Goal: Task Accomplishment & Management: Manage account settings

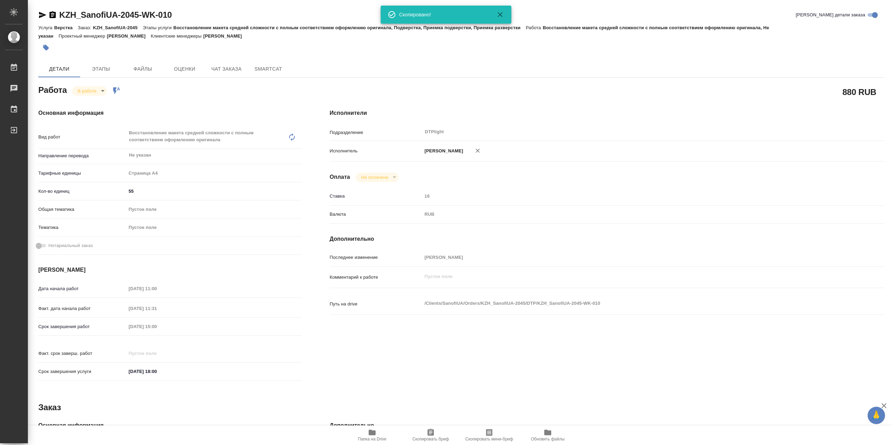
click at [382, 432] on span "Папка на Drive" at bounding box center [372, 435] width 50 height 13
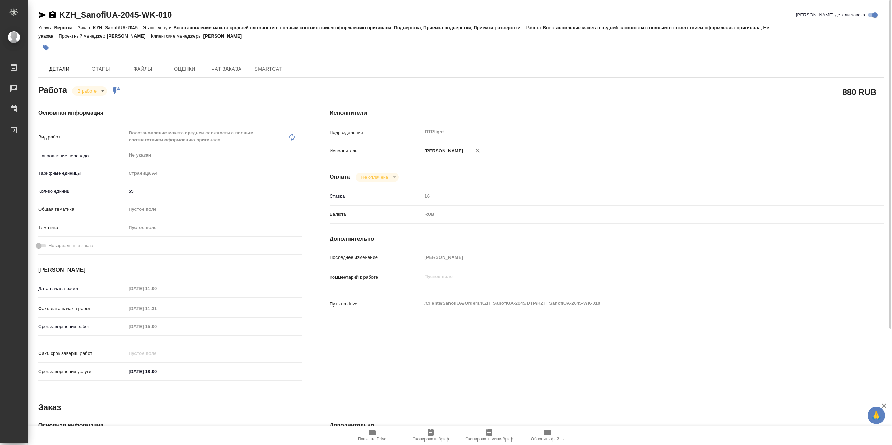
click at [99, 94] on body "🙏 .cls-1 fill:#fff; AWATERA Сархатов Руслан Работы 0 Чаты График Выйти KZH_Sano…" at bounding box center [446, 222] width 892 height 445
click at [104, 106] on li "Выполнен" at bounding box center [95, 105] width 46 height 12
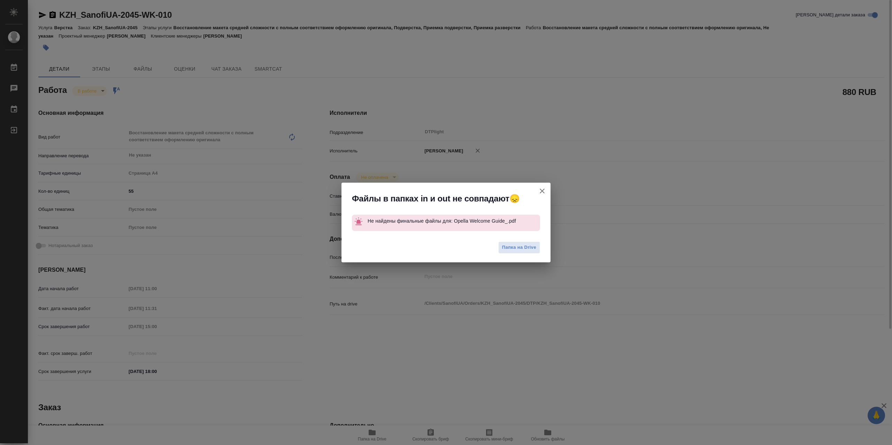
type textarea "x"
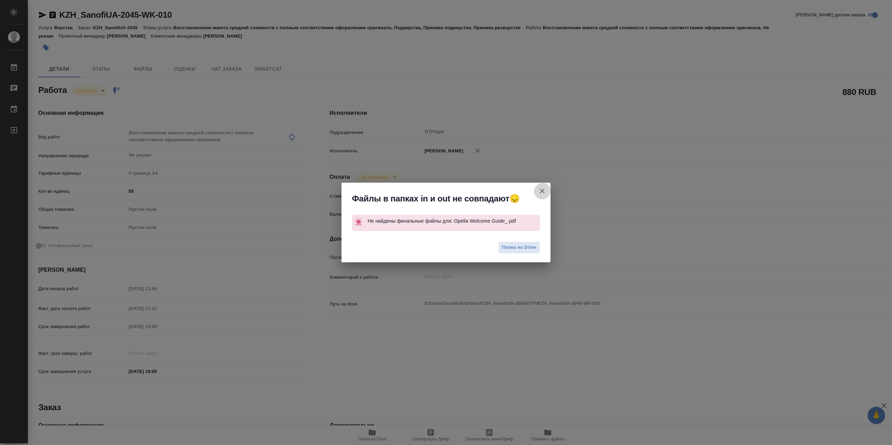
click at [542, 190] on icon "button" at bounding box center [541, 191] width 5 height 5
type textarea "x"
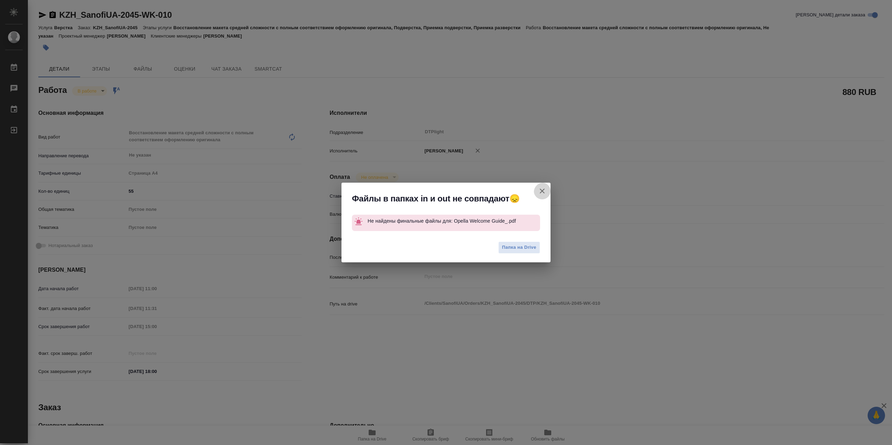
type textarea "x"
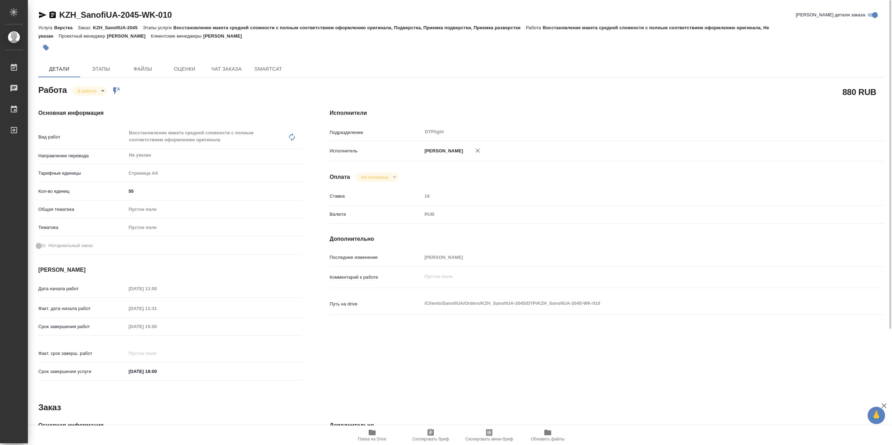
click at [89, 91] on body "🙏 .cls-1 fill:#fff; AWATERA Сархатов Руслан Работы 0 Чаты График Выйти KZH_Sano…" at bounding box center [446, 222] width 892 height 445
click at [104, 104] on li "Выполнен" at bounding box center [95, 105] width 46 height 12
type textarea "x"
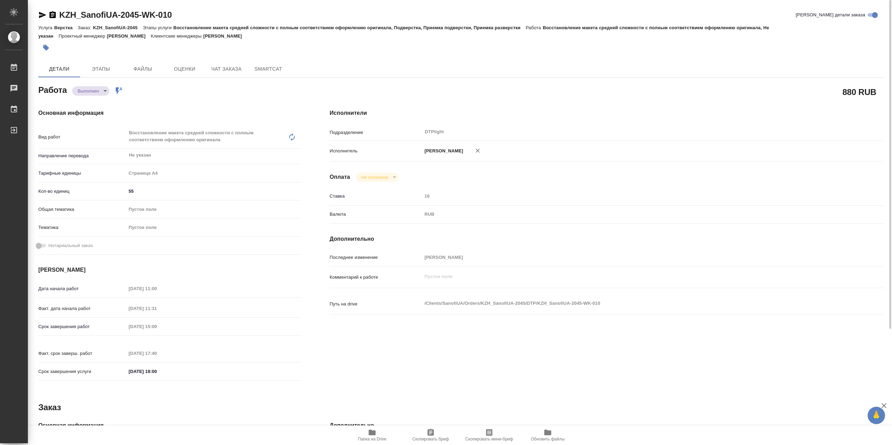
type textarea "x"
click at [380, 432] on span "Папка на Drive" at bounding box center [372, 435] width 50 height 13
click at [369, 435] on icon "button" at bounding box center [371, 433] width 7 height 6
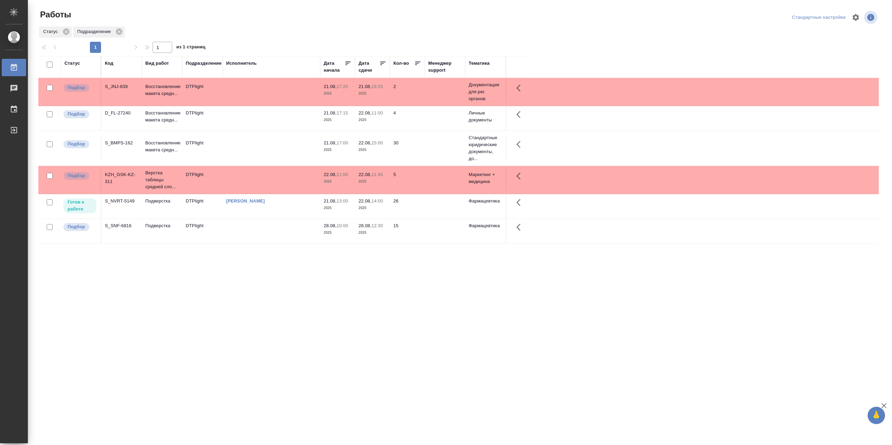
click at [260, 90] on td at bounding box center [272, 92] width 98 height 24
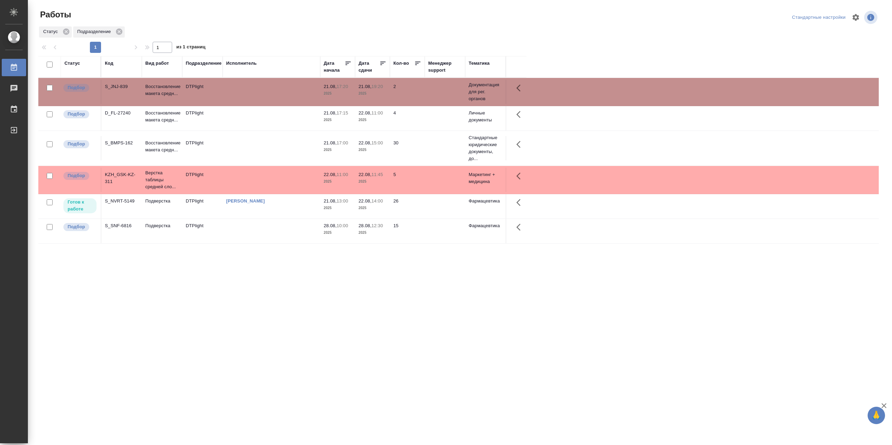
click at [257, 104] on td "[PERSON_NAME]" at bounding box center [272, 92] width 98 height 24
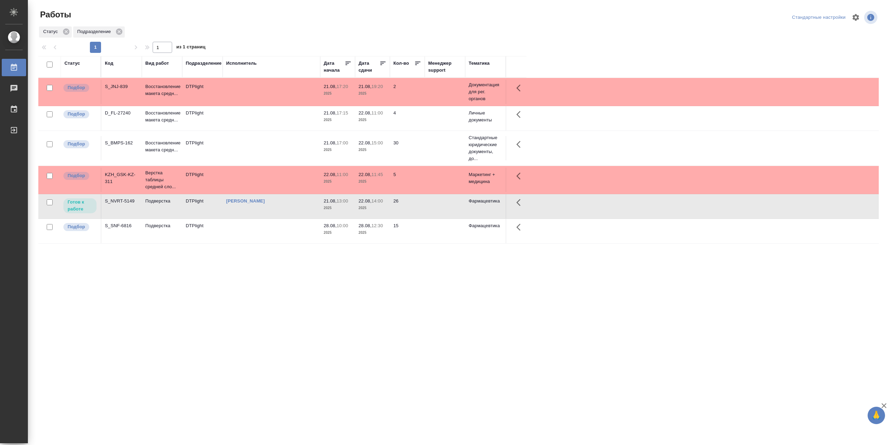
click at [257, 104] on td "[PERSON_NAME]" at bounding box center [272, 92] width 98 height 24
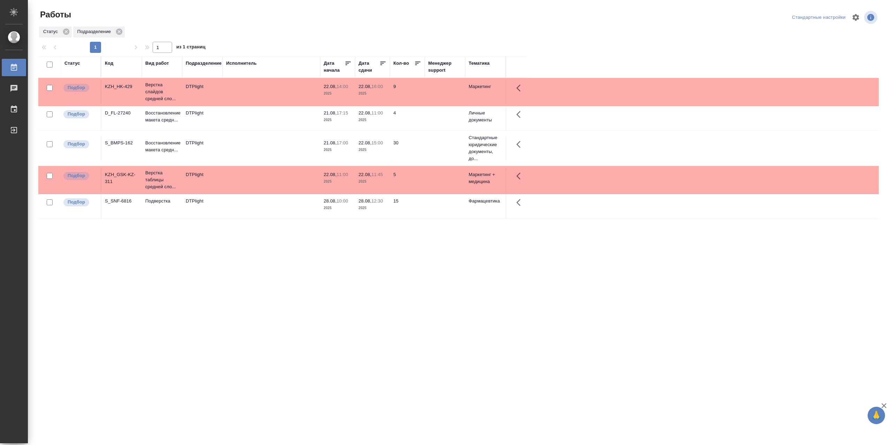
click at [228, 104] on td at bounding box center [272, 92] width 98 height 24
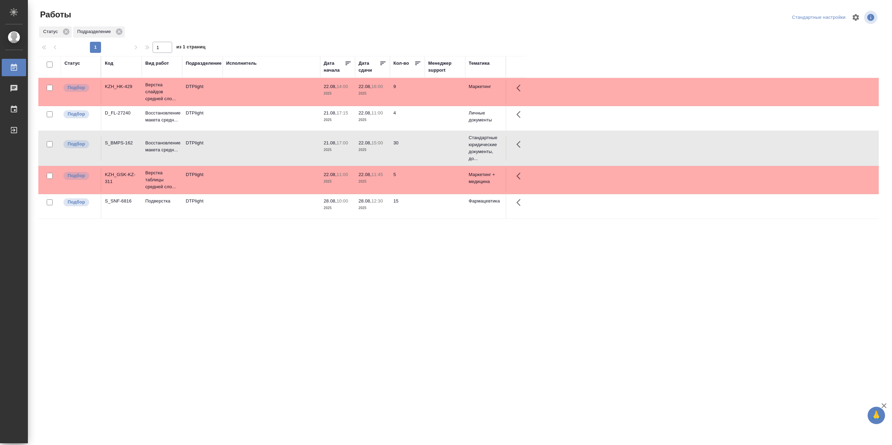
click at [228, 104] on td at bounding box center [272, 92] width 98 height 24
click at [226, 104] on td at bounding box center [272, 92] width 98 height 24
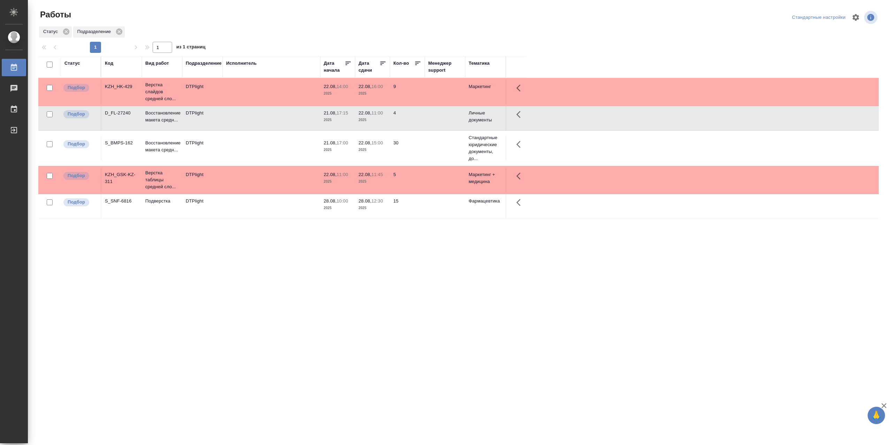
click at [226, 104] on td at bounding box center [272, 92] width 98 height 24
click at [254, 104] on td at bounding box center [272, 92] width 98 height 24
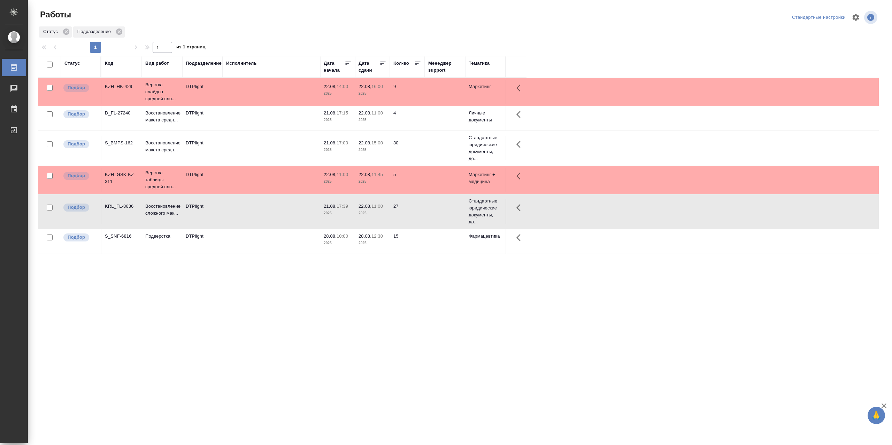
click at [254, 104] on td at bounding box center [272, 92] width 98 height 24
click at [257, 104] on td at bounding box center [272, 92] width 98 height 24
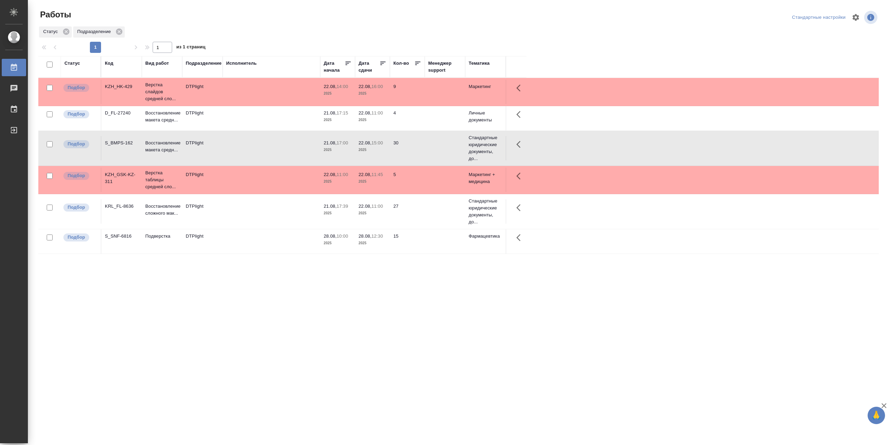
click at [264, 96] on td at bounding box center [272, 92] width 98 height 24
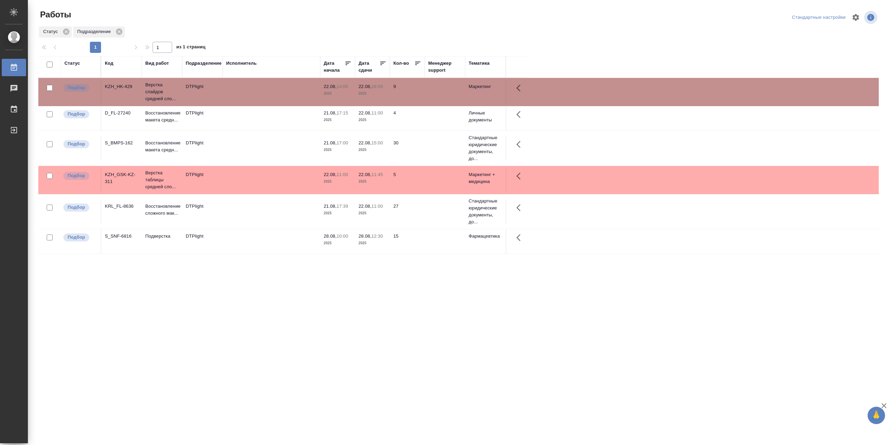
click at [264, 96] on td at bounding box center [272, 92] width 98 height 24
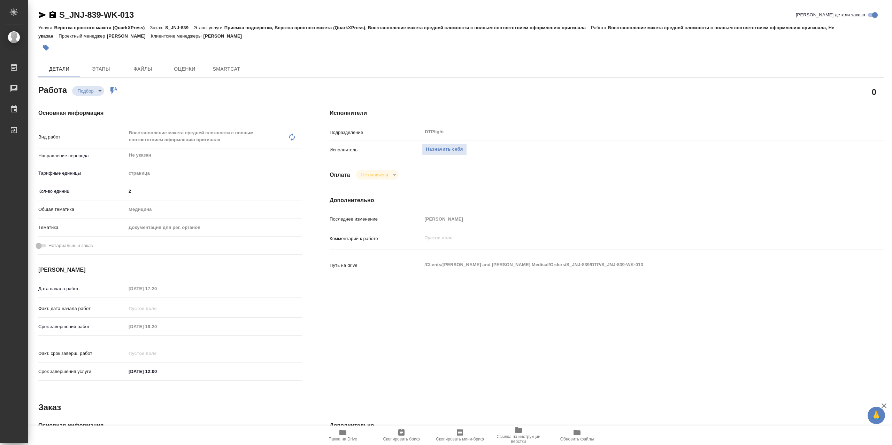
type textarea "x"
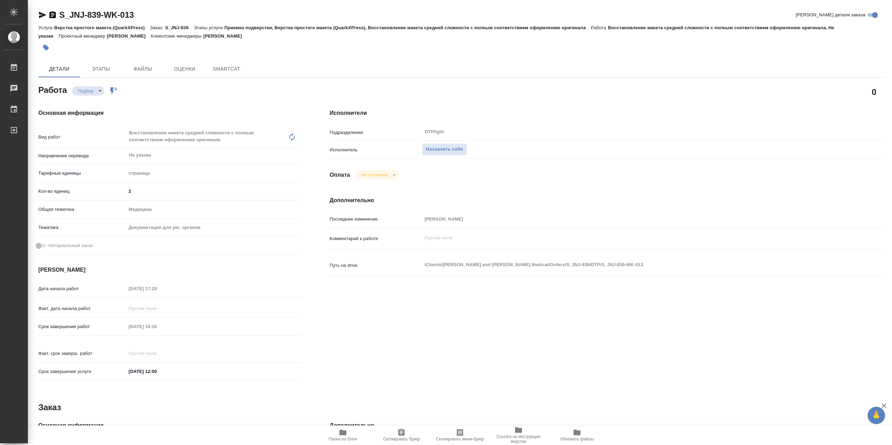
type textarea "x"
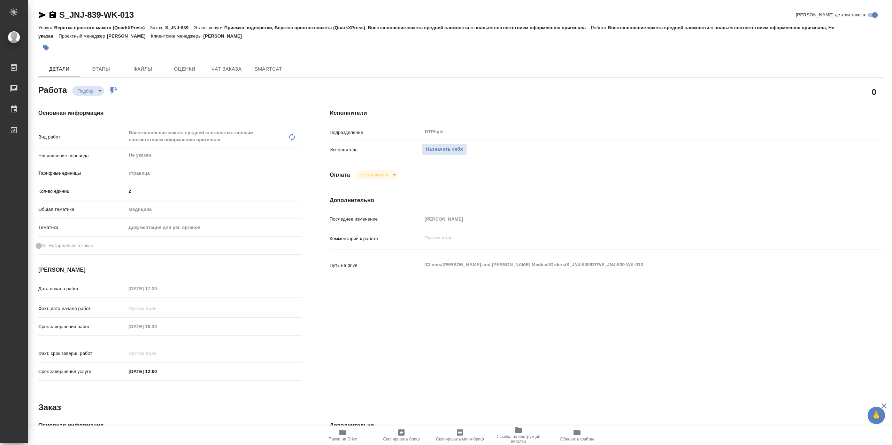
type textarea "x"
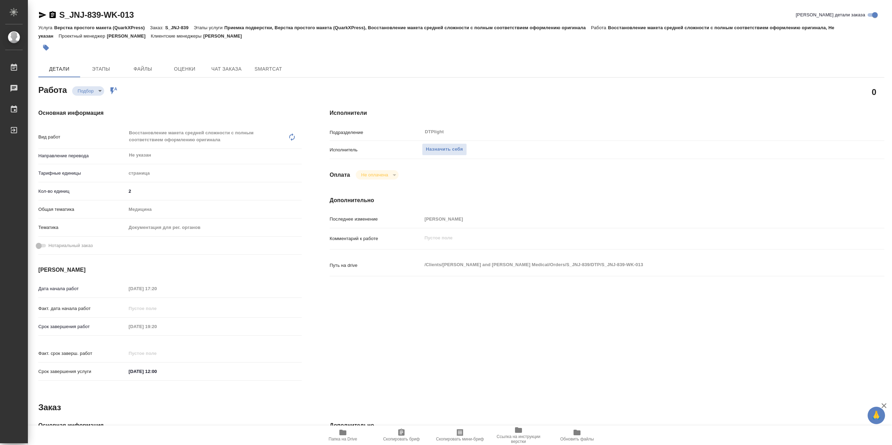
type textarea "x"
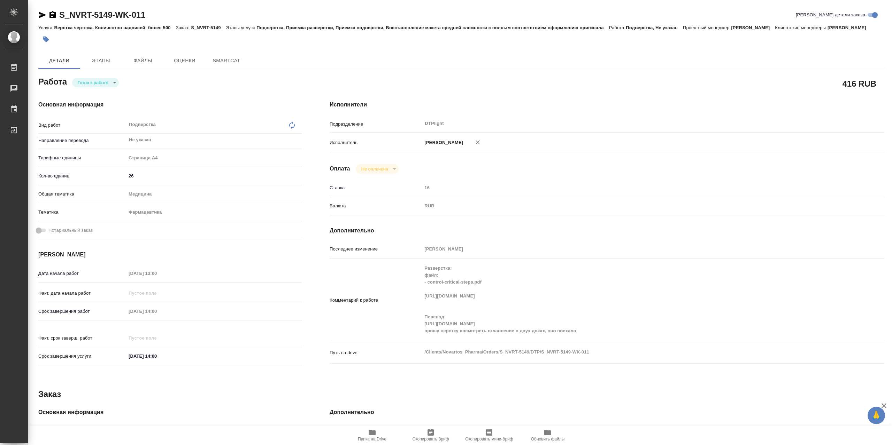
type textarea "x"
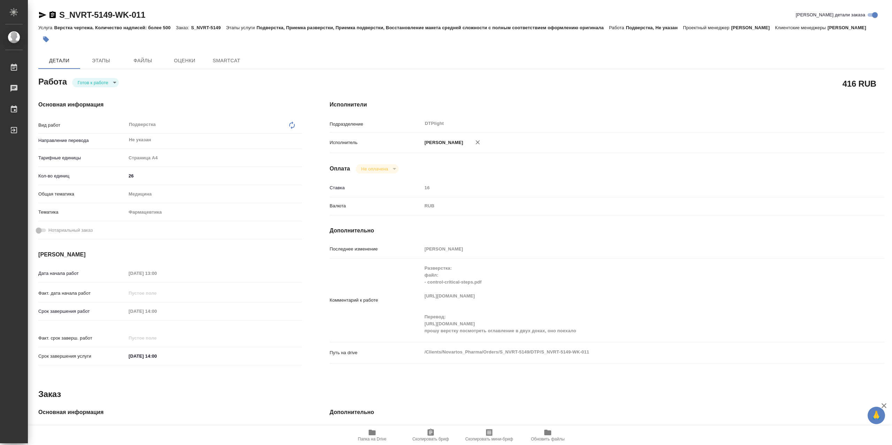
type textarea "x"
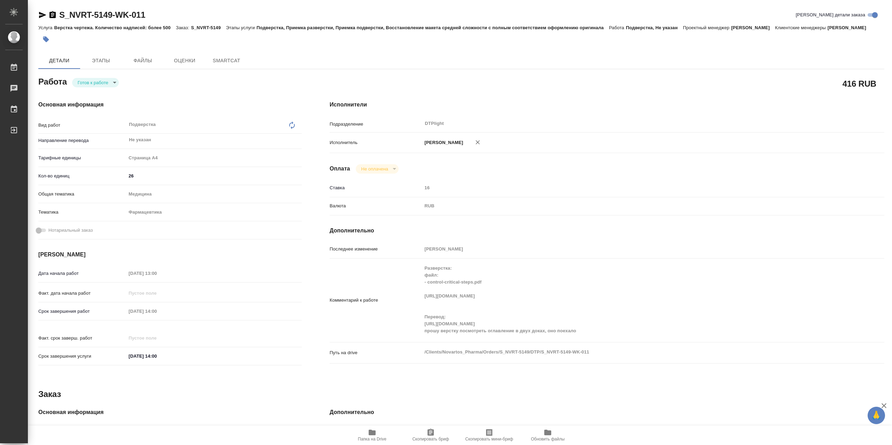
type textarea "x"
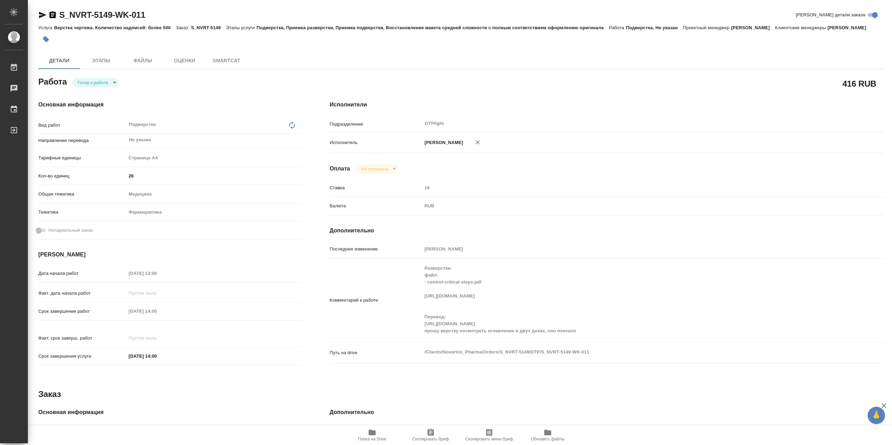
click at [107, 88] on body "🙏 .cls-1 fill:#fff; AWATERA Сархатов Руслан Работы Чаты График Выйти S_NVRT-514…" at bounding box center [446, 222] width 892 height 445
type textarea "x"
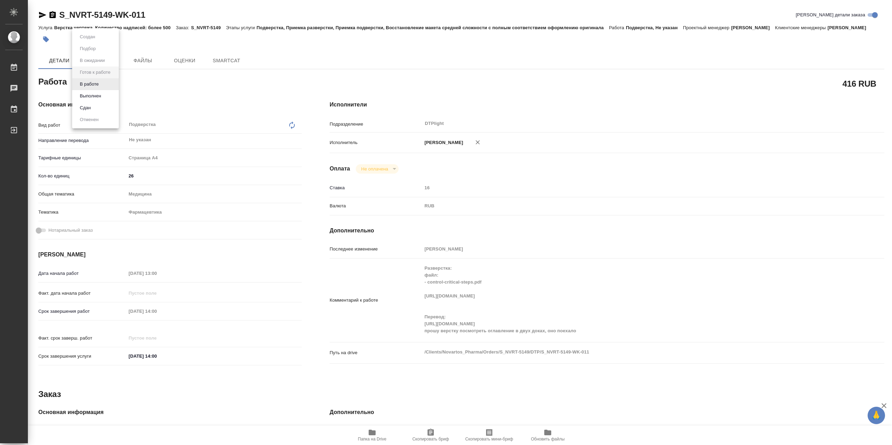
type textarea "x"
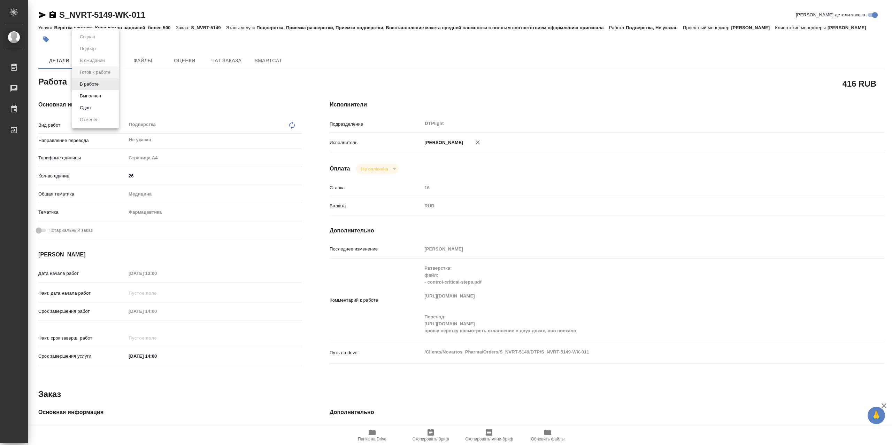
type textarea "x"
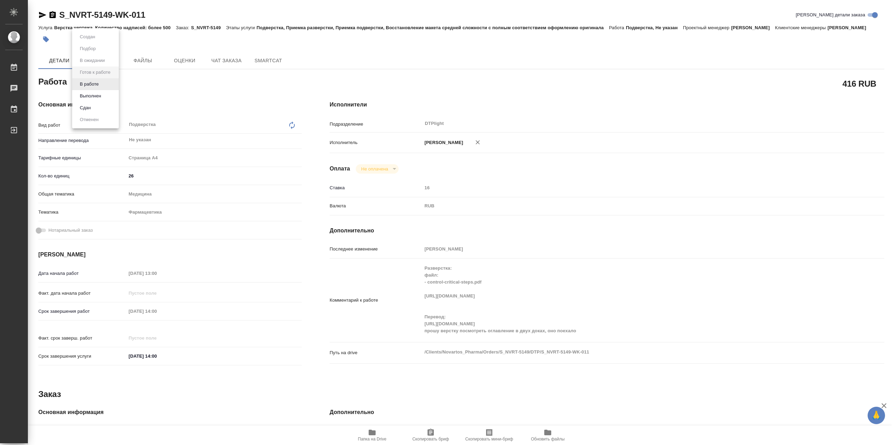
type textarea "x"
click at [107, 88] on li "В работе" at bounding box center [95, 84] width 47 height 12
type textarea "x"
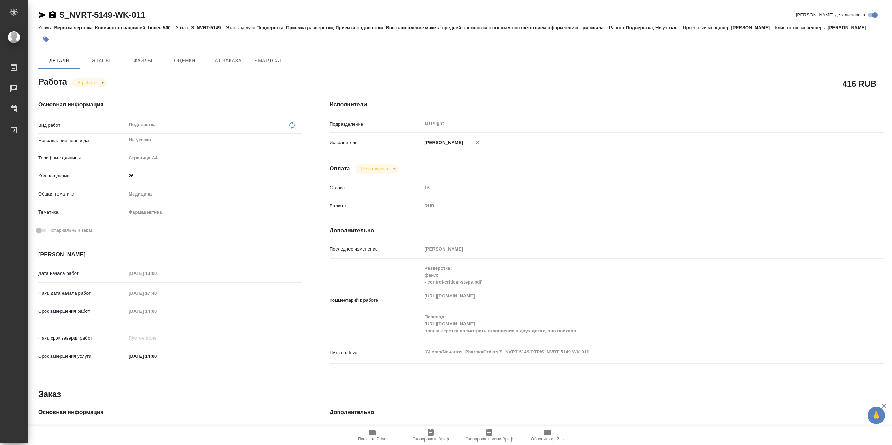
type textarea "x"
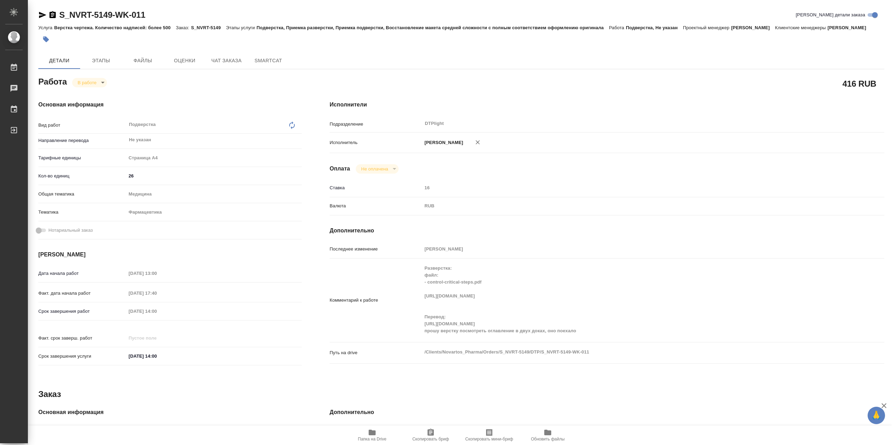
type textarea "x"
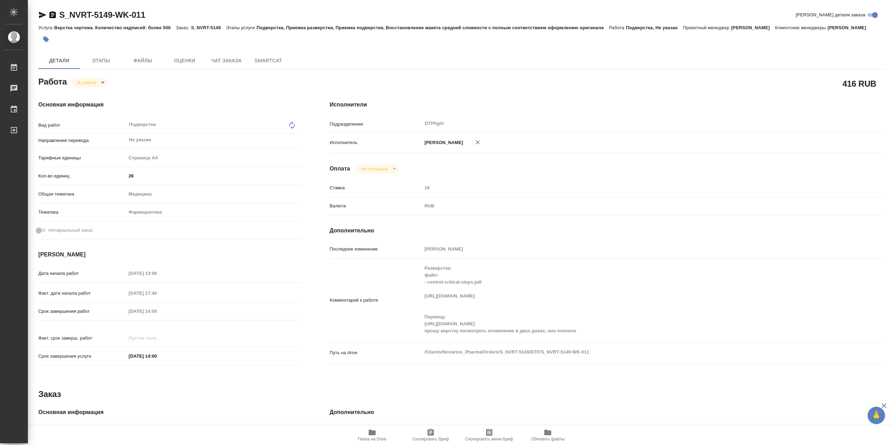
type textarea "x"
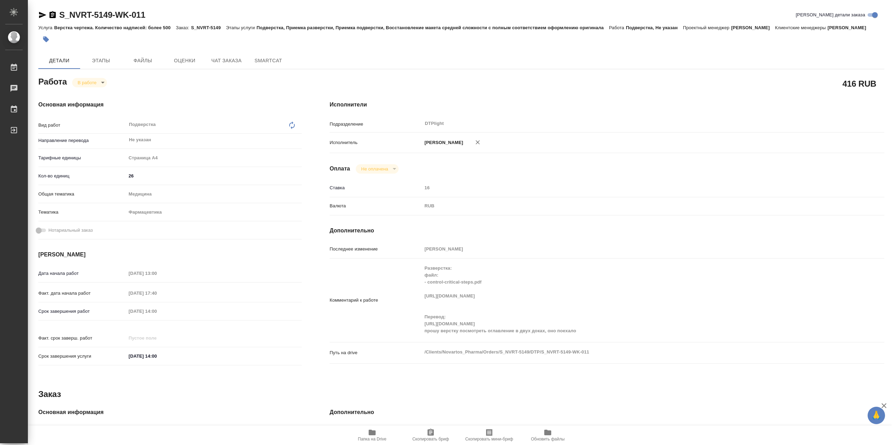
type textarea "x"
click at [415, 331] on div "Комментарий к работе Разверстка: файл: - control-critical-steps.pdf https://dri…" at bounding box center [606, 301] width 554 height 78
click at [418, 300] on div "Комментарий к работе Разверстка: файл: - control-critical-steps.pdf https://dri…" at bounding box center [606, 301] width 554 height 78
click at [380, 429] on span "Папка на Drive" at bounding box center [372, 435] width 50 height 13
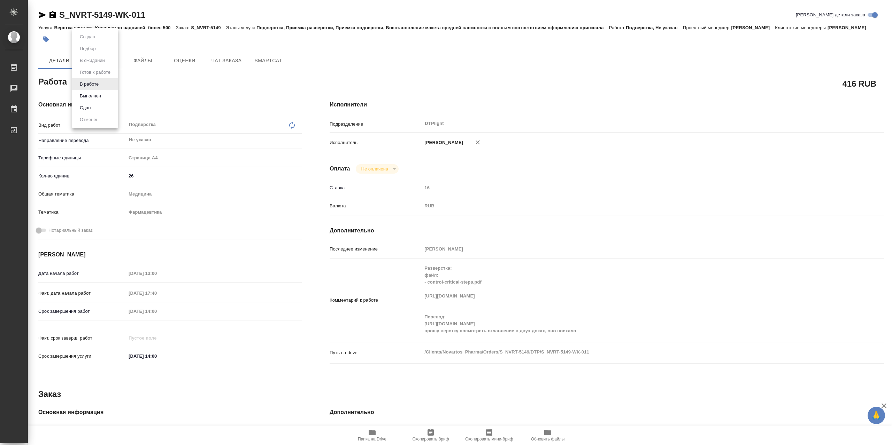
click at [98, 86] on body "🙏 .cls-1 fill:#fff; AWATERA Сархатов Руслан Работы 0 Чаты График Выйти S_NVRT-5…" at bounding box center [446, 222] width 892 height 445
click at [99, 96] on button "Выполнен" at bounding box center [90, 96] width 25 height 8
type textarea "x"
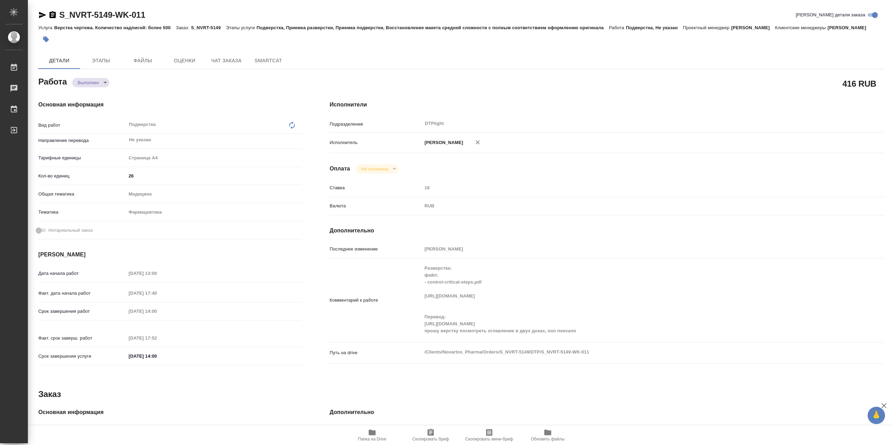
type textarea "x"
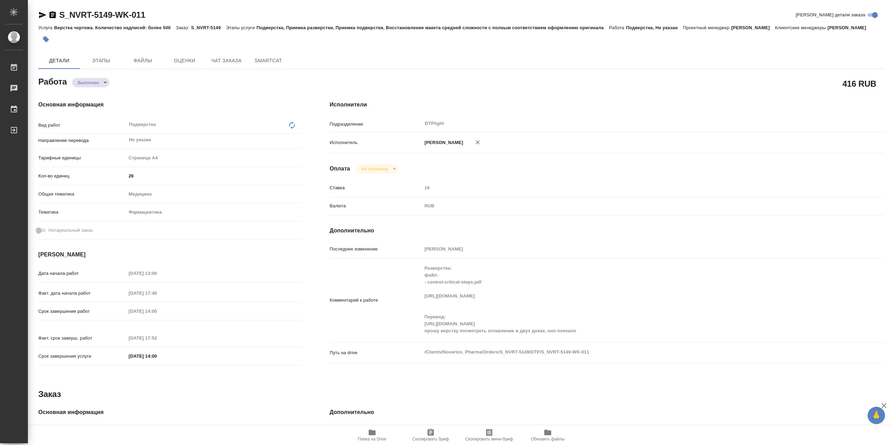
type textarea "x"
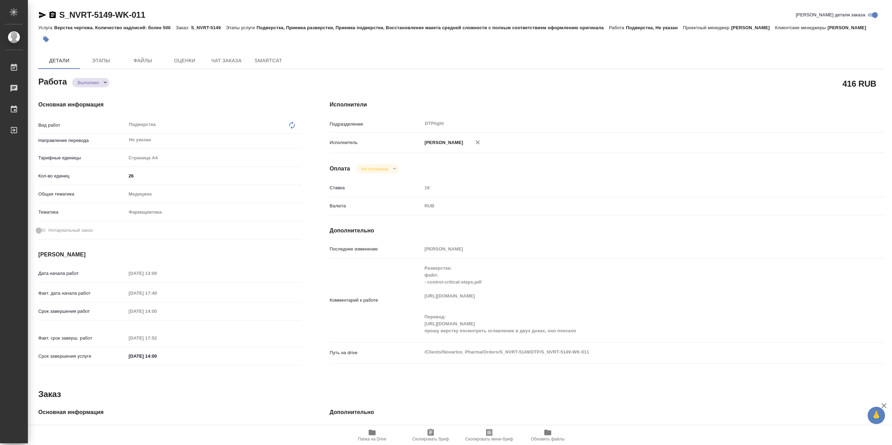
type textarea "x"
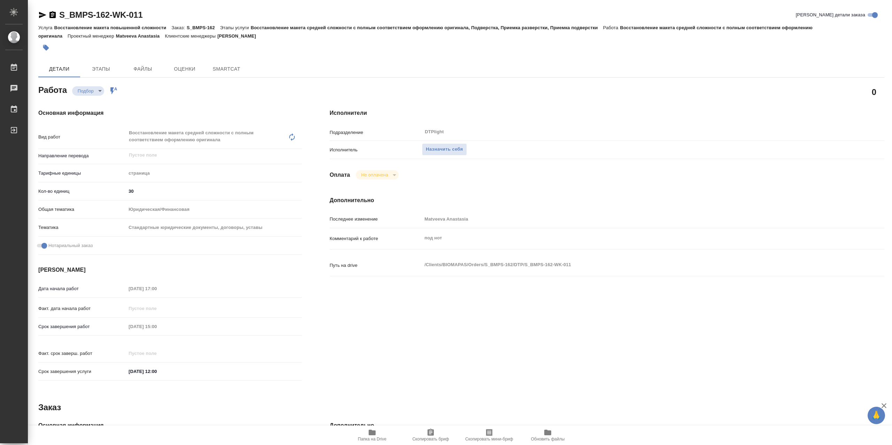
type textarea "x"
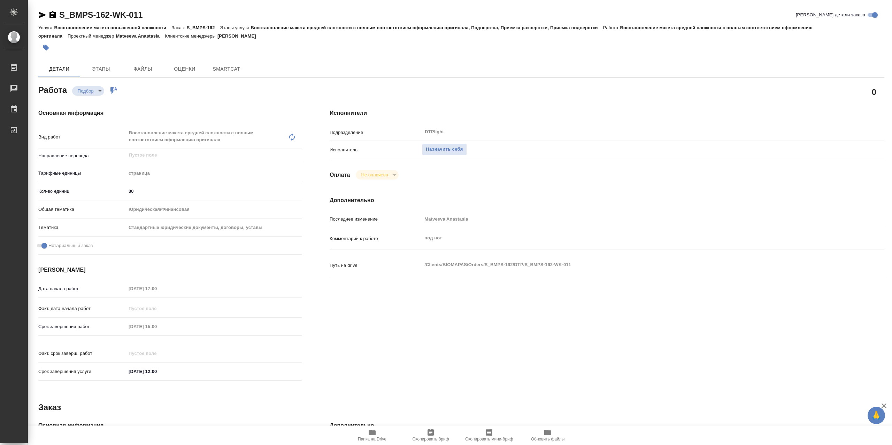
type textarea "x"
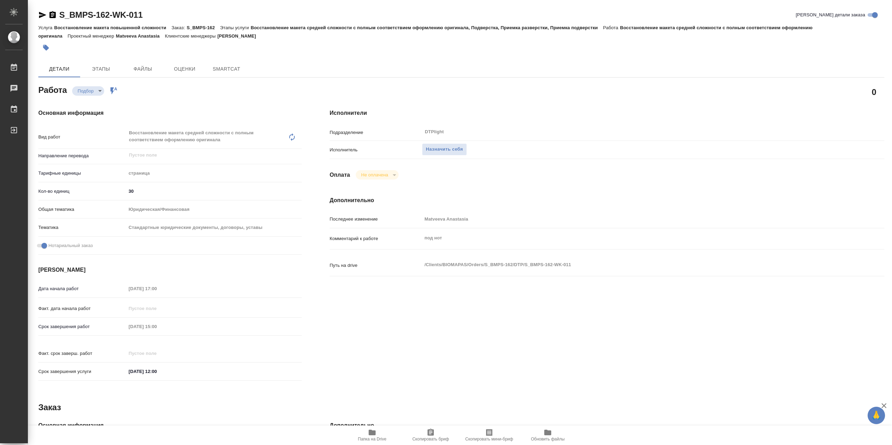
type textarea "x"
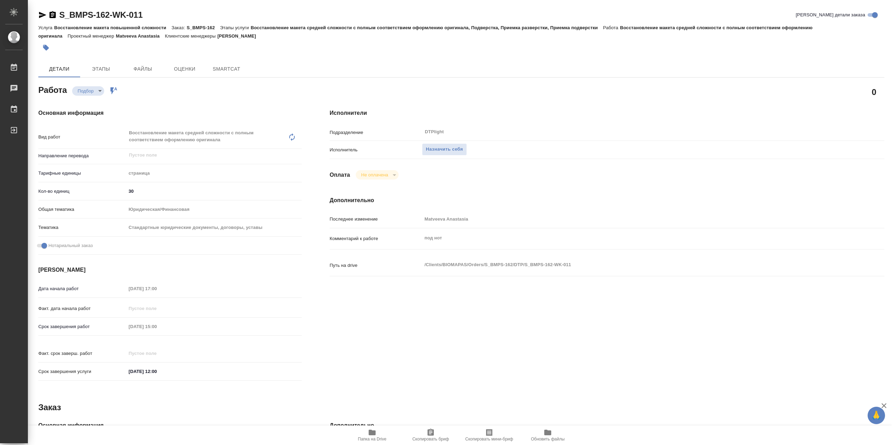
type textarea "x"
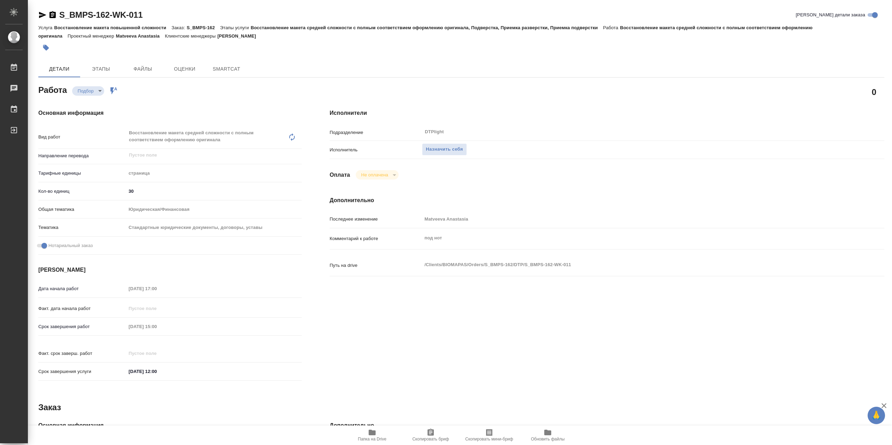
type textarea "x"
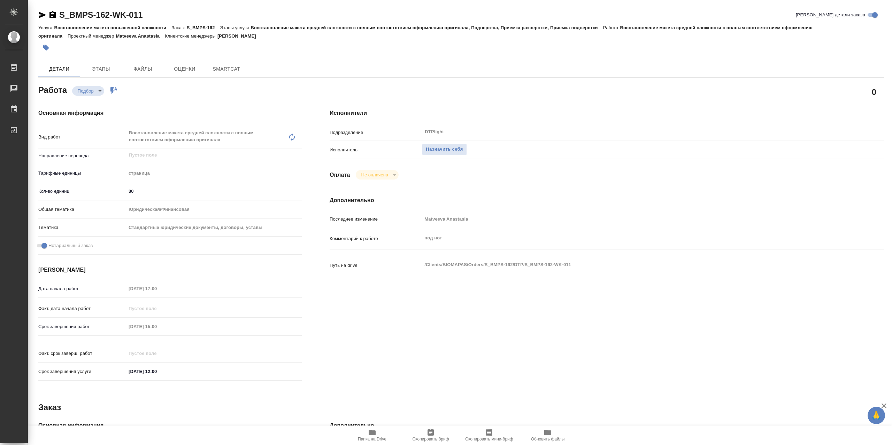
type textarea "x"
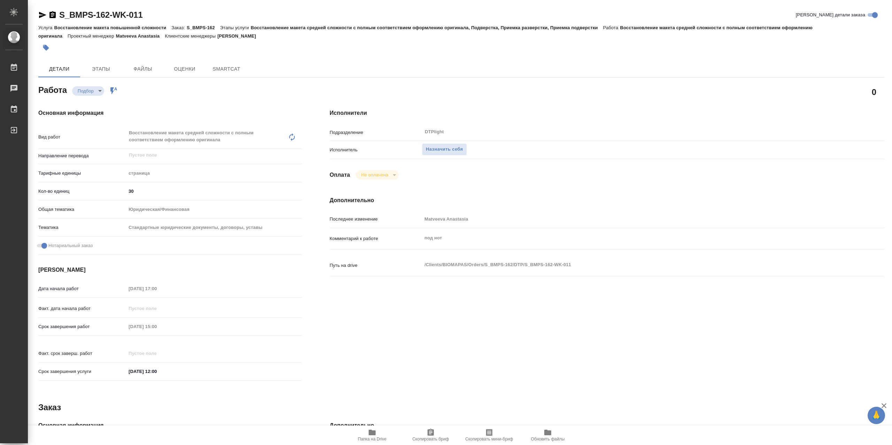
type textarea "x"
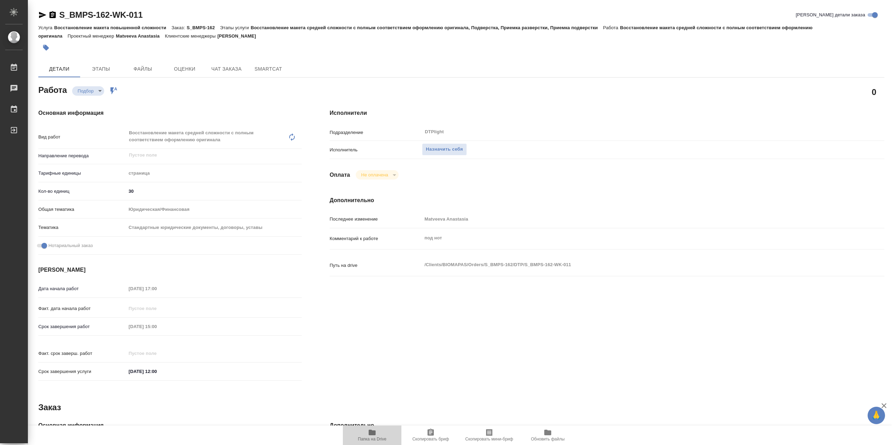
click at [377, 436] on span "Папка на Drive" at bounding box center [372, 435] width 50 height 13
type textarea "x"
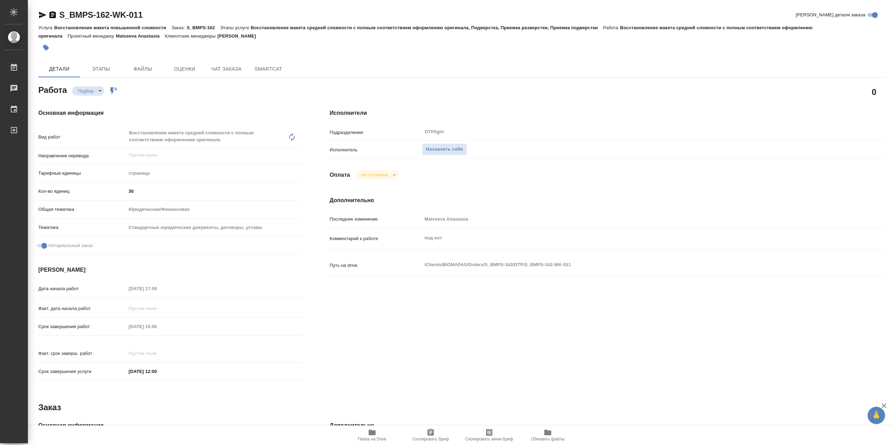
type textarea "x"
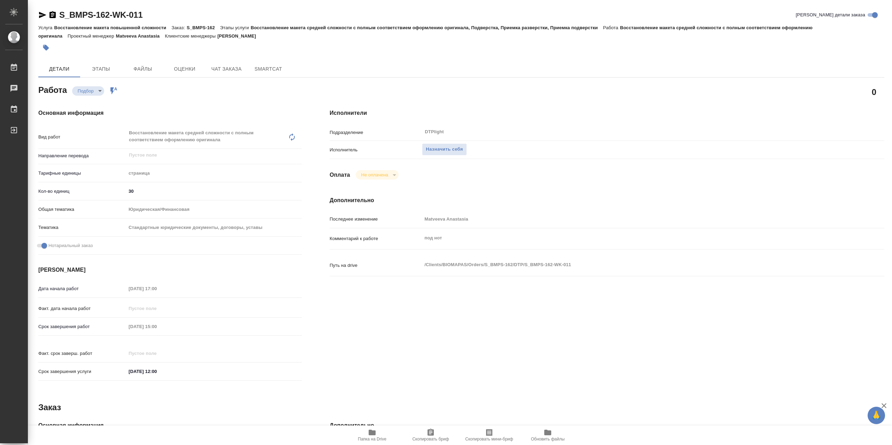
type textarea "x"
click at [370, 430] on icon "button" at bounding box center [371, 433] width 7 height 6
type textarea "x"
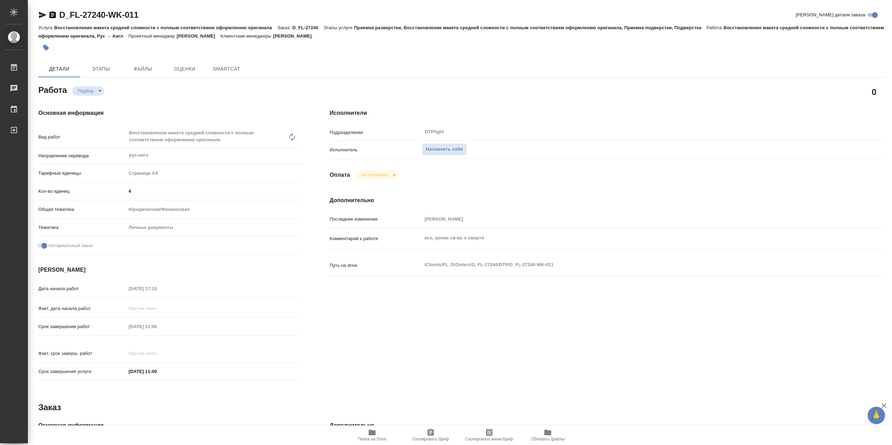
type textarea "x"
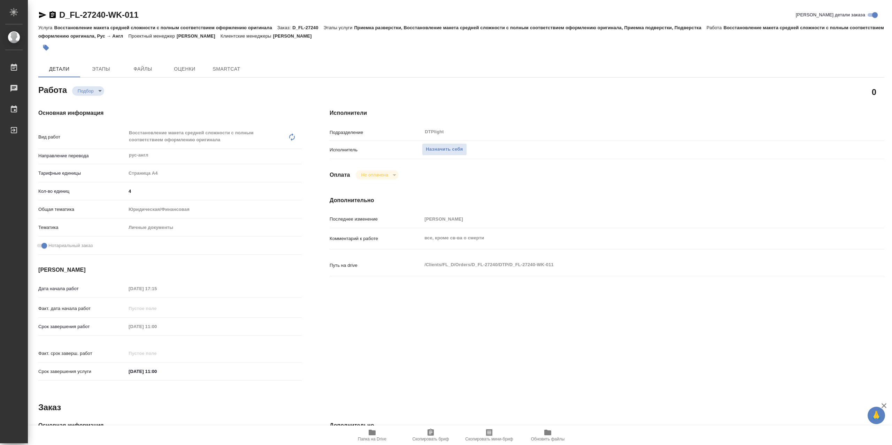
type textarea "x"
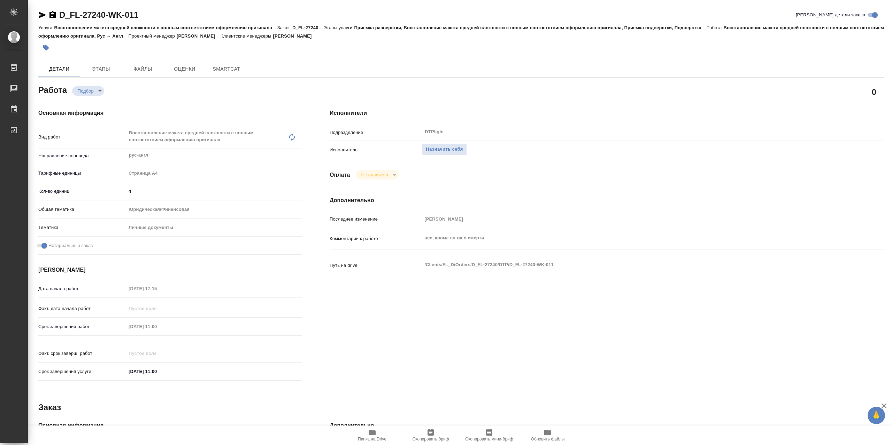
type textarea "x"
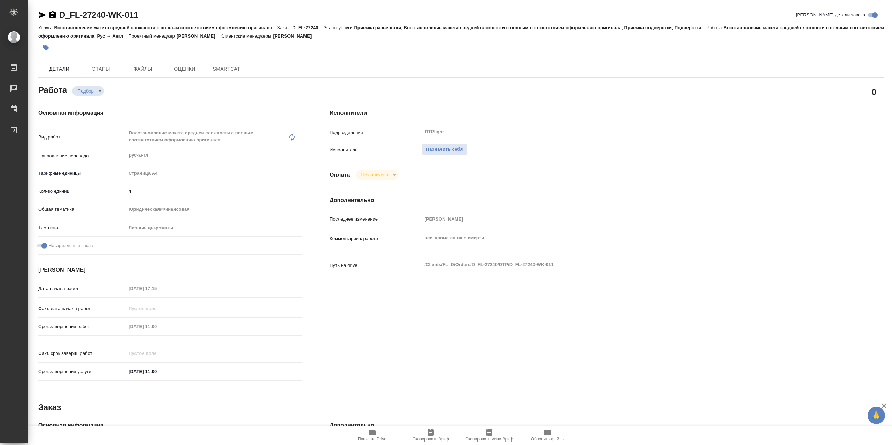
type textarea "x"
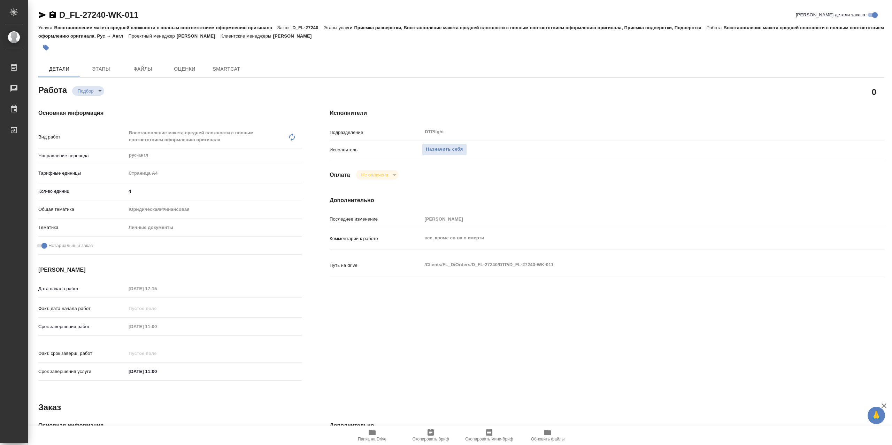
type textarea "x"
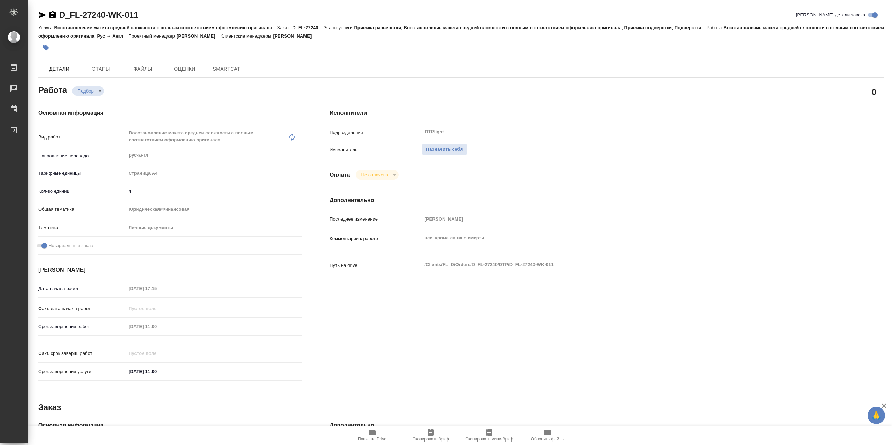
type textarea "x"
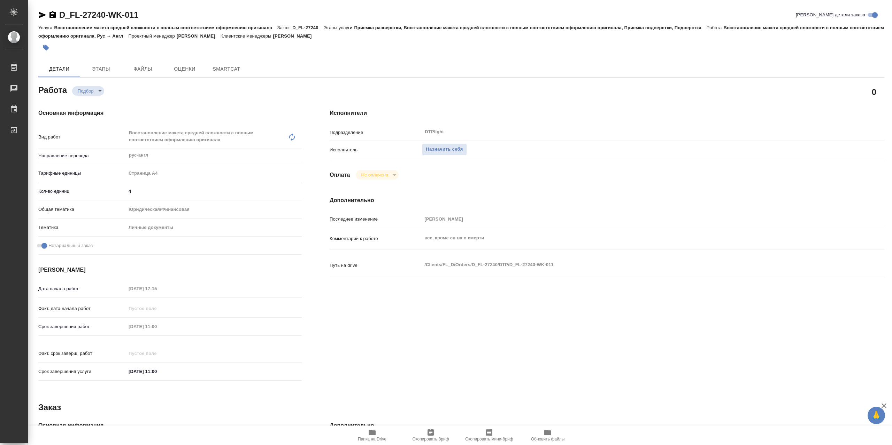
type textarea "x"
click at [376, 431] on icon "button" at bounding box center [372, 433] width 8 height 8
type textarea "x"
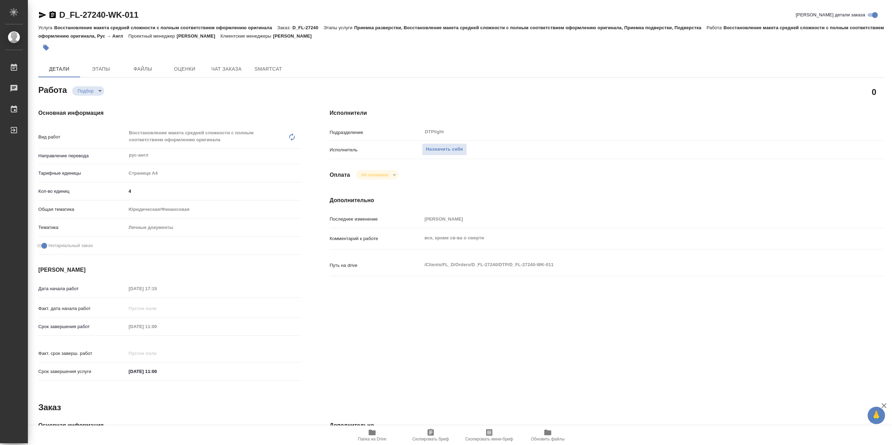
type textarea "x"
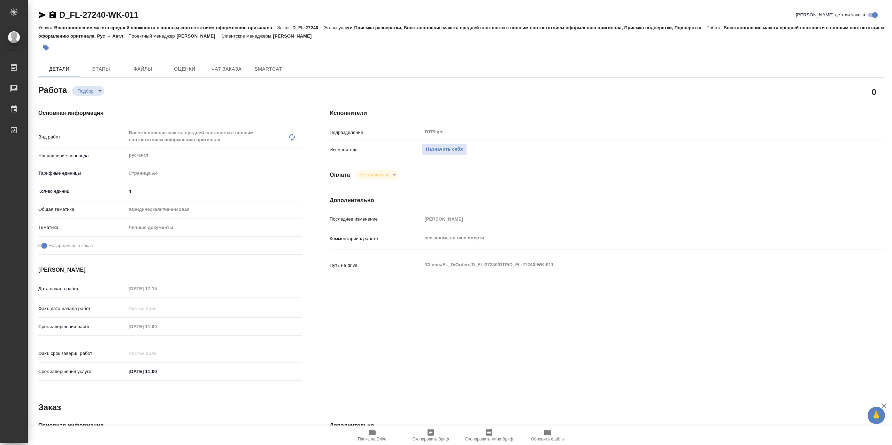
type textarea "x"
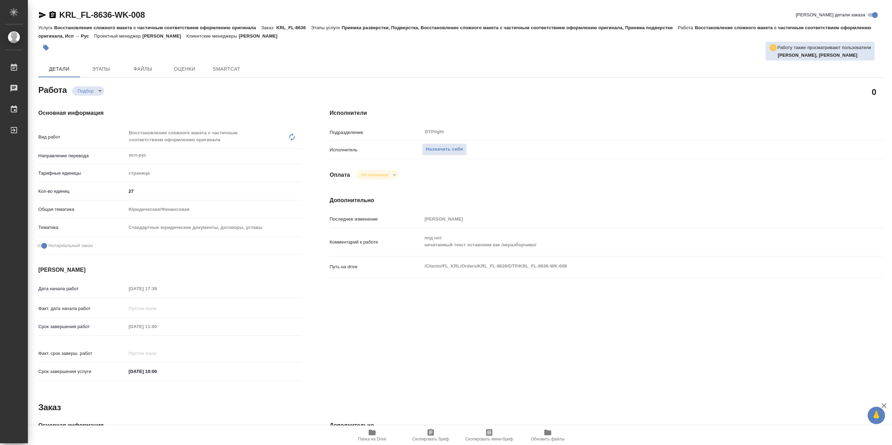
type textarea "x"
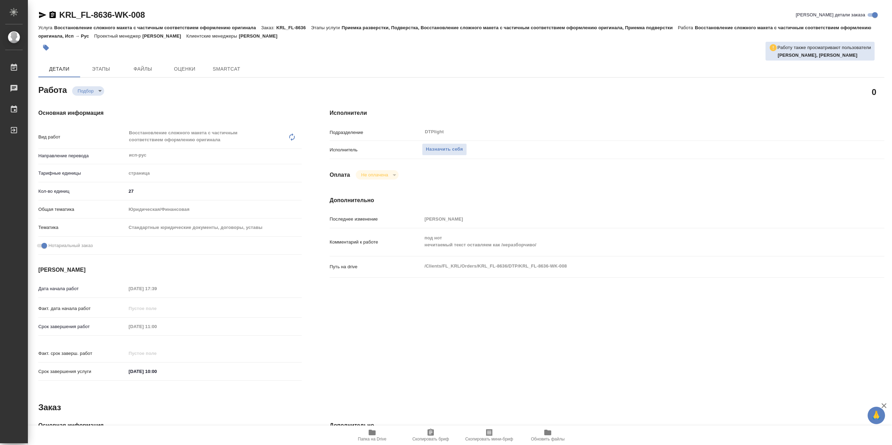
type textarea "x"
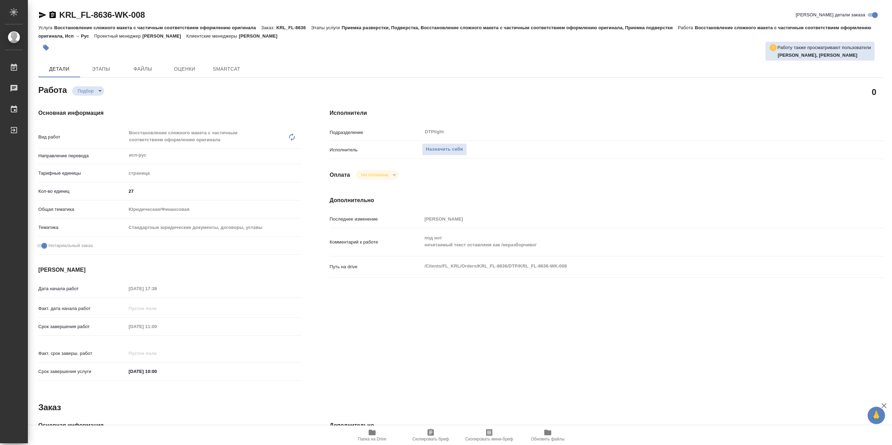
type textarea "x"
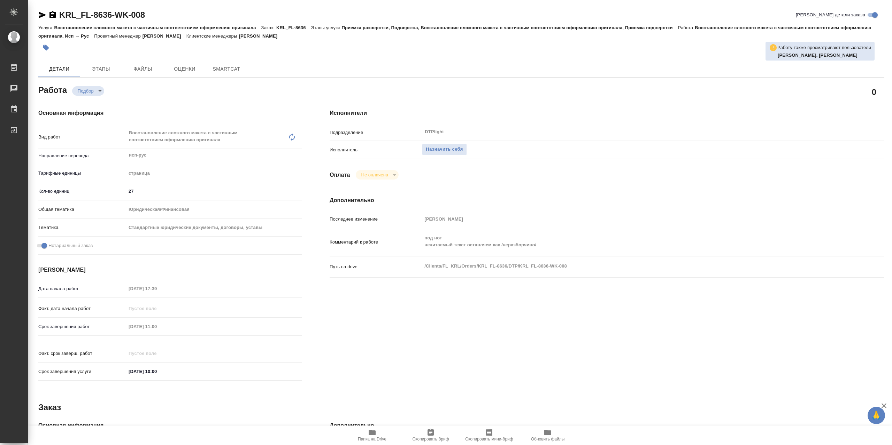
type textarea "x"
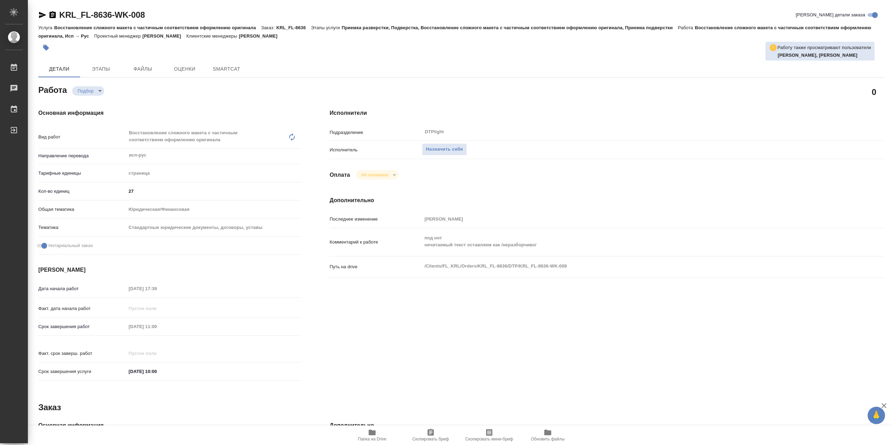
type textarea "x"
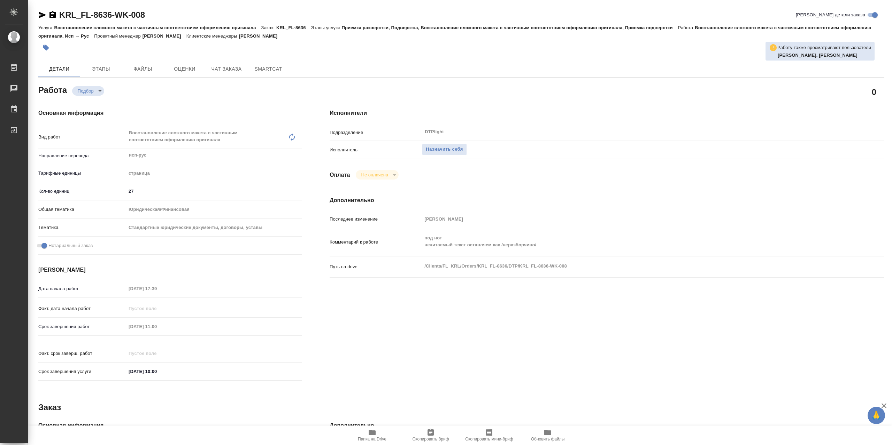
type textarea "x"
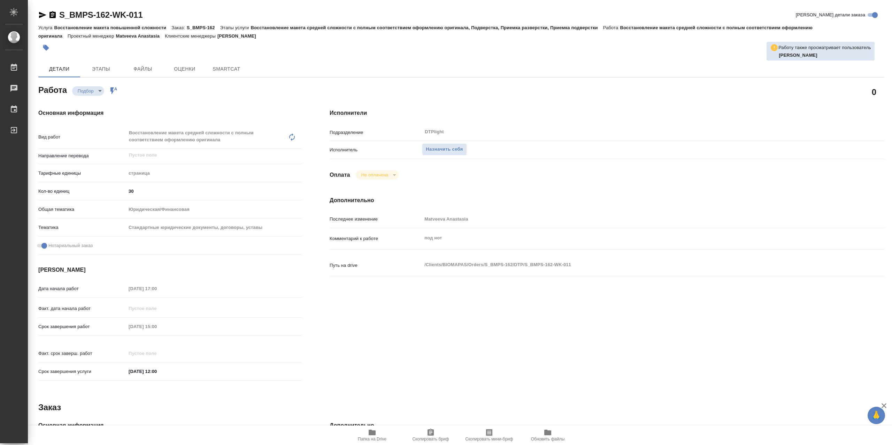
type textarea "x"
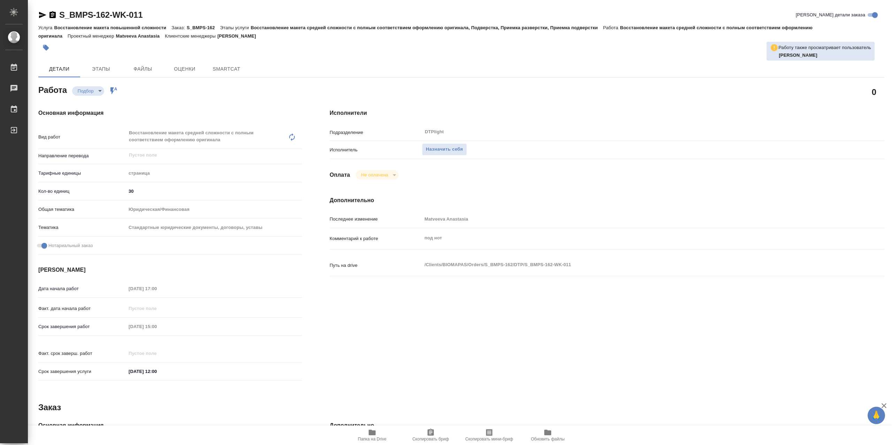
type textarea "x"
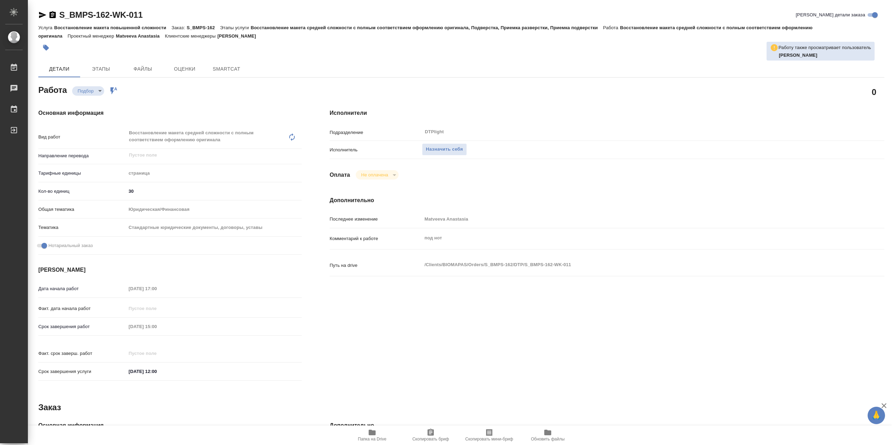
type textarea "x"
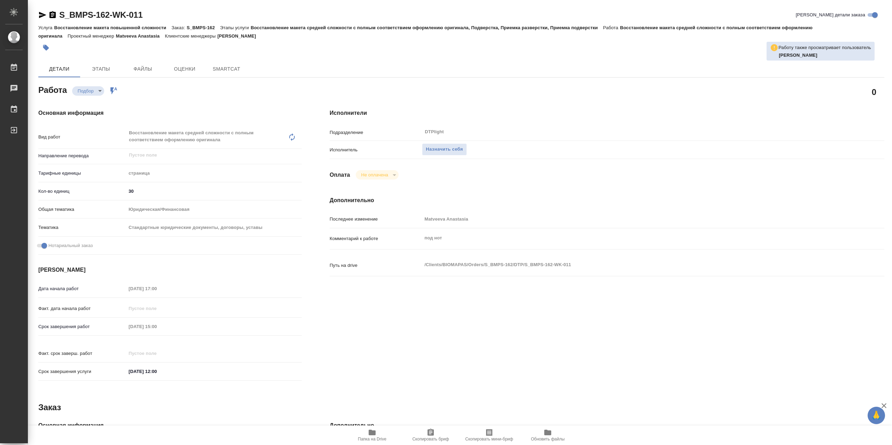
type textarea "x"
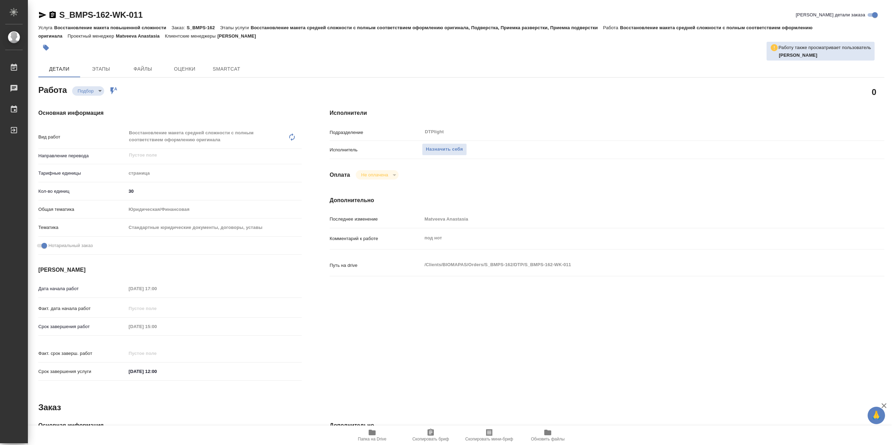
type textarea "x"
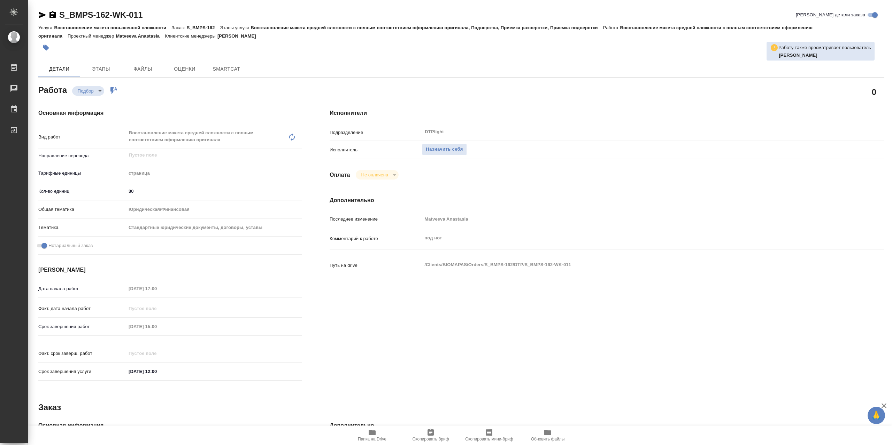
type textarea "x"
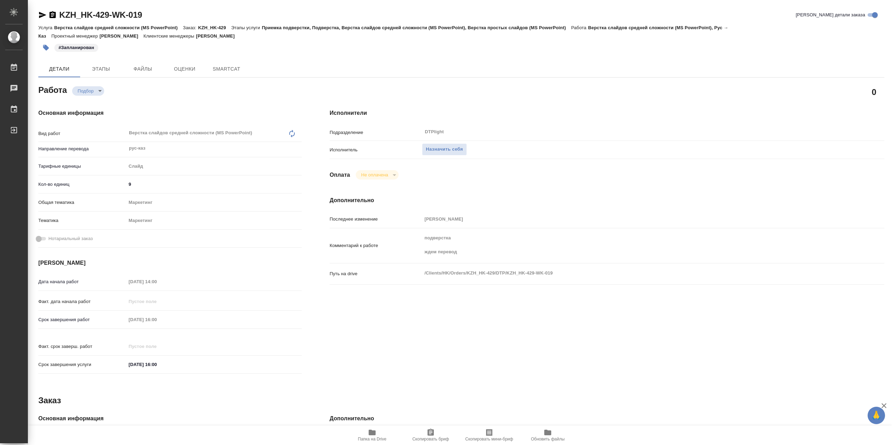
type textarea "x"
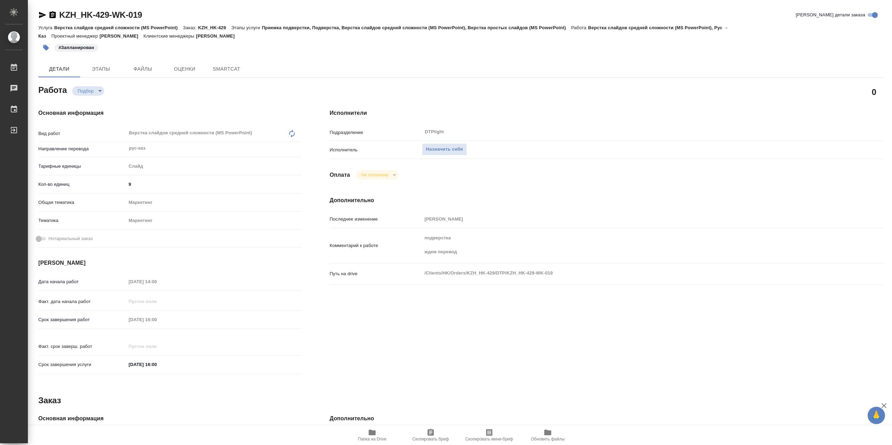
type textarea "x"
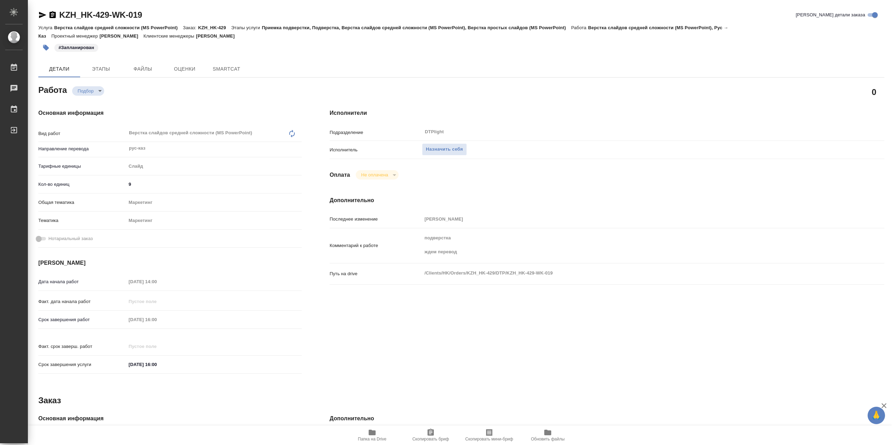
type textarea "x"
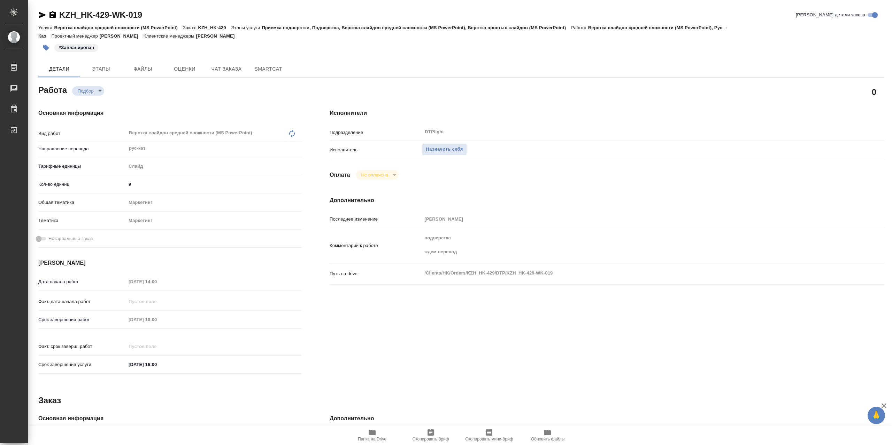
type textarea "x"
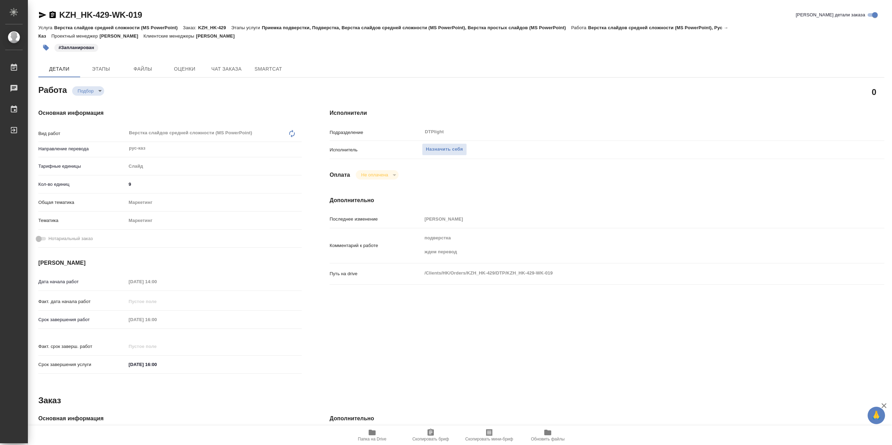
type textarea "x"
